Goal: Information Seeking & Learning: Check status

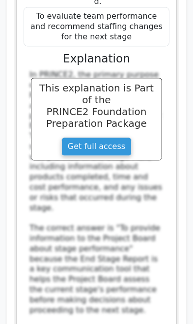
scroll to position [16132, 0]
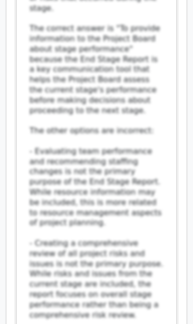
scroll to position [16327, 0]
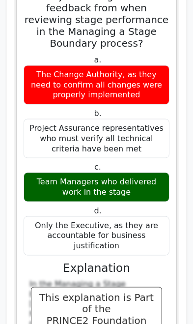
scroll to position [17750, 0]
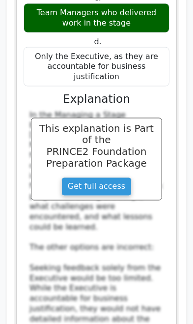
scroll to position [17928, 0]
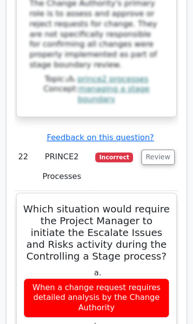
scroll to position [18371, 0]
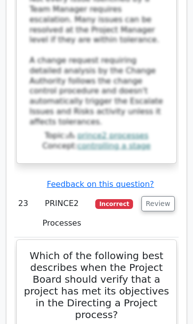
scroll to position [19144, 0]
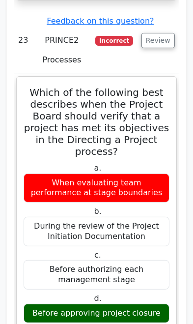
scroll to position [19308, 0]
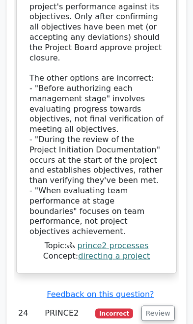
scroll to position [19816, 0]
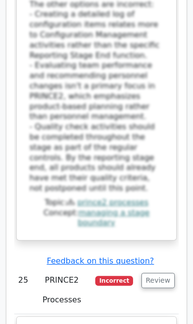
scroll to position [20647, 0]
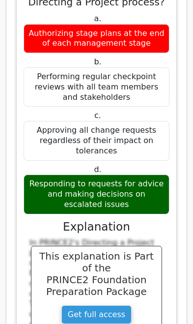
scroll to position [21022, 0]
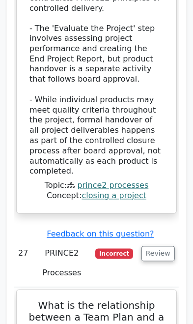
scroll to position [22263, 0]
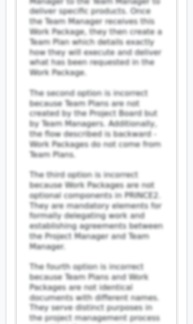
scroll to position [23091, 0]
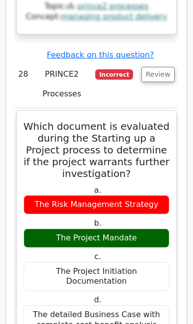
scroll to position [23461, 0]
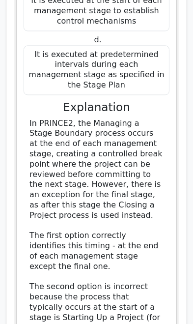
scroll to position [24500, 0]
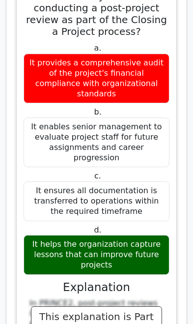
scroll to position [25188, 0]
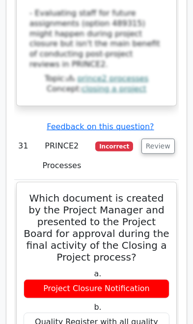
scroll to position [25808, 0]
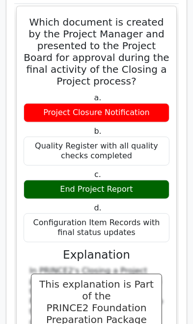
scroll to position [26001, 0]
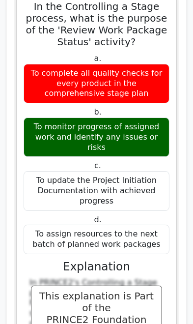
scroll to position [27493, 0]
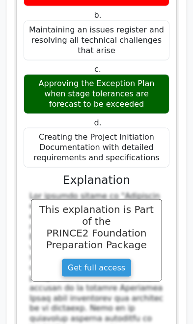
scroll to position [28297, 0]
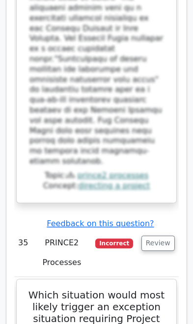
scroll to position [28841, 0]
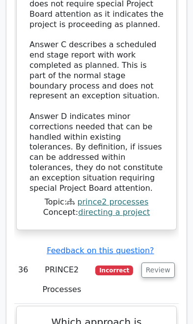
scroll to position [29635, 0]
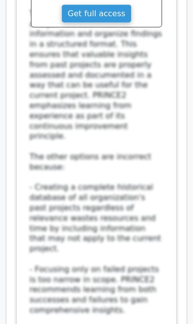
scroll to position [30311, 0]
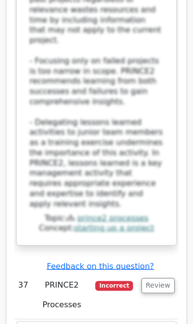
scroll to position [30530, 0]
